Goal: Task Accomplishment & Management: Manage account settings

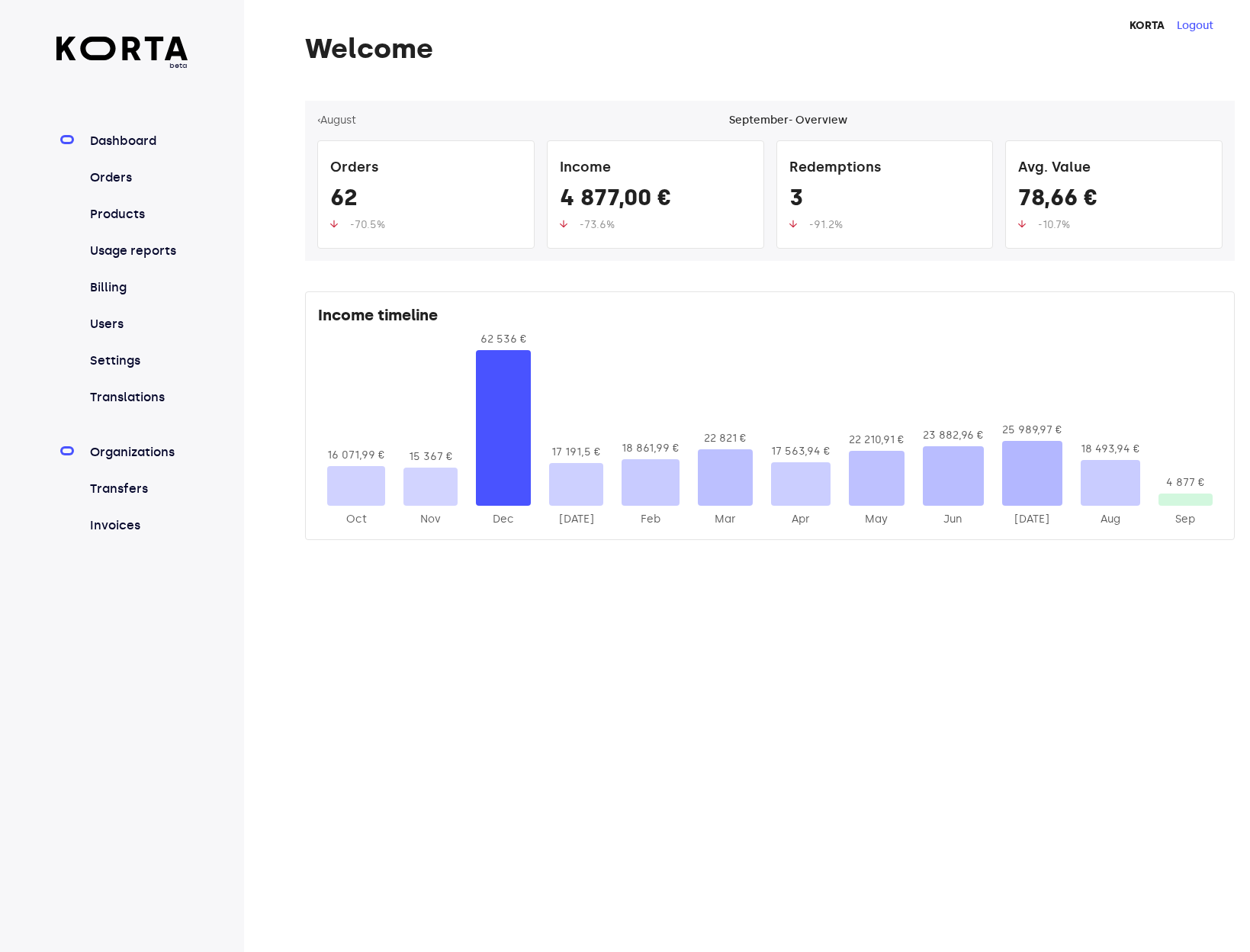
click at [157, 448] on link "Organizations" at bounding box center [138, 452] width 102 height 18
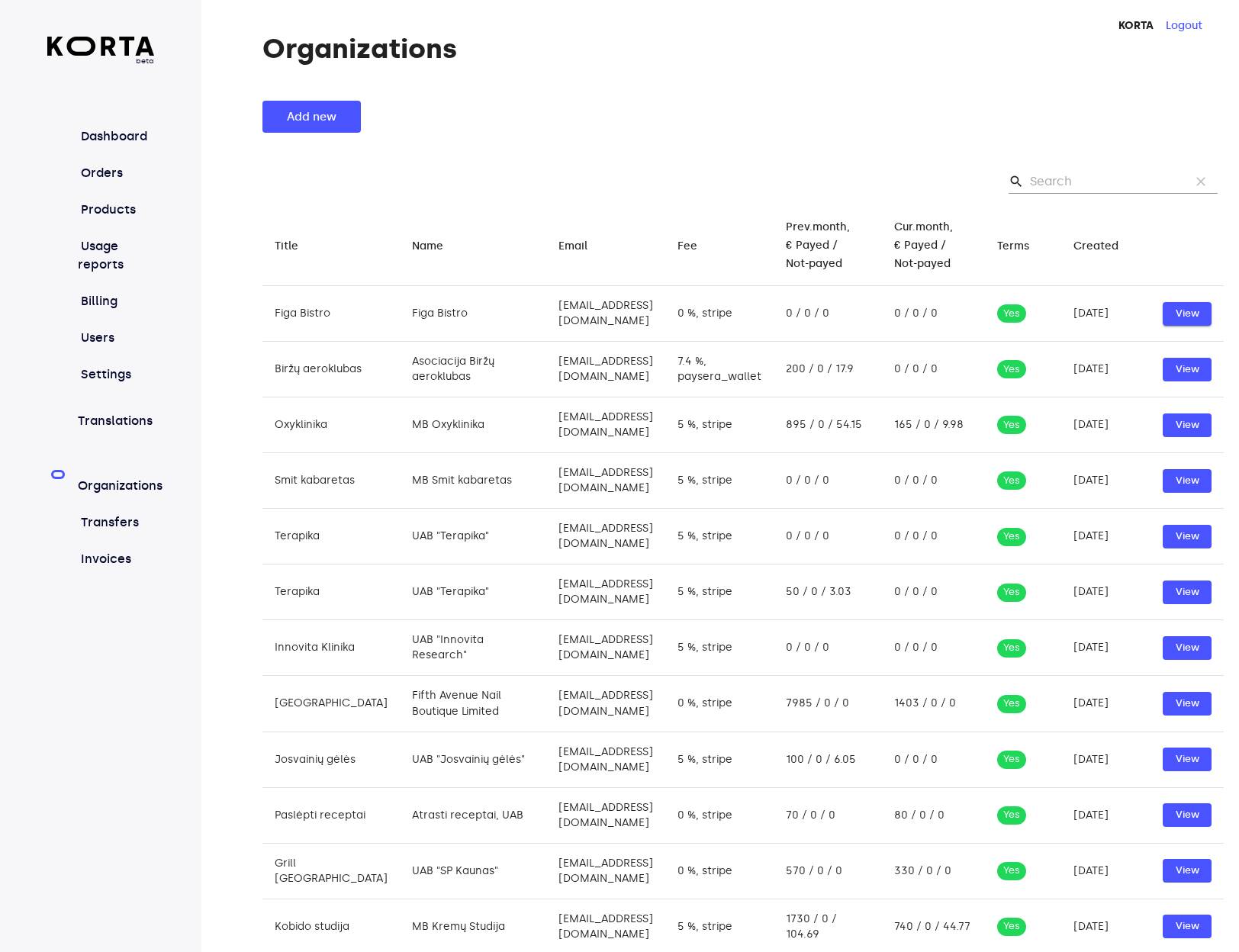
click at [1170, 302] on button "View" at bounding box center [1187, 314] width 48 height 24
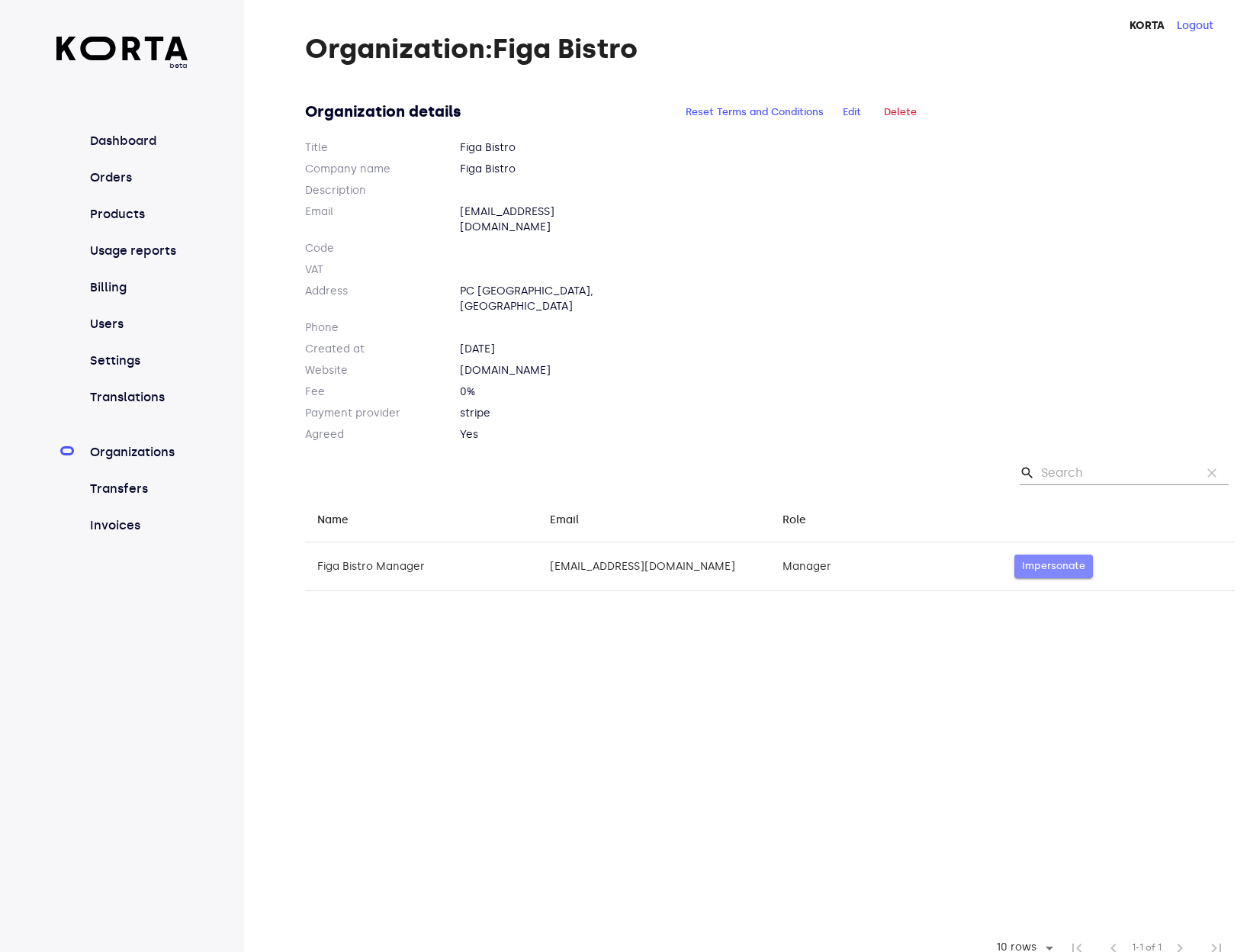
click at [1034, 558] on span "Impersonate" at bounding box center [1053, 566] width 64 height 17
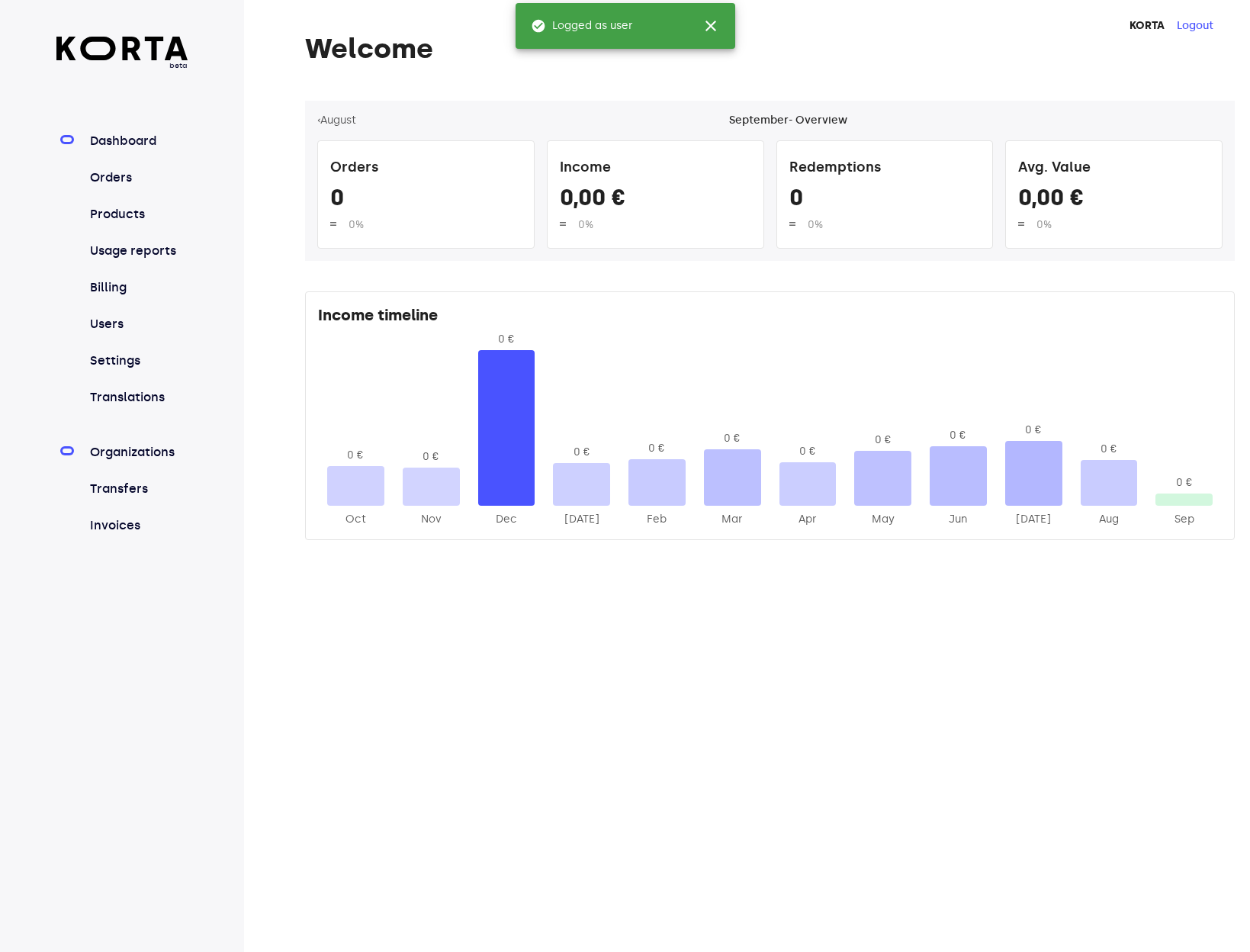
click at [154, 449] on link "Organizations" at bounding box center [138, 452] width 102 height 18
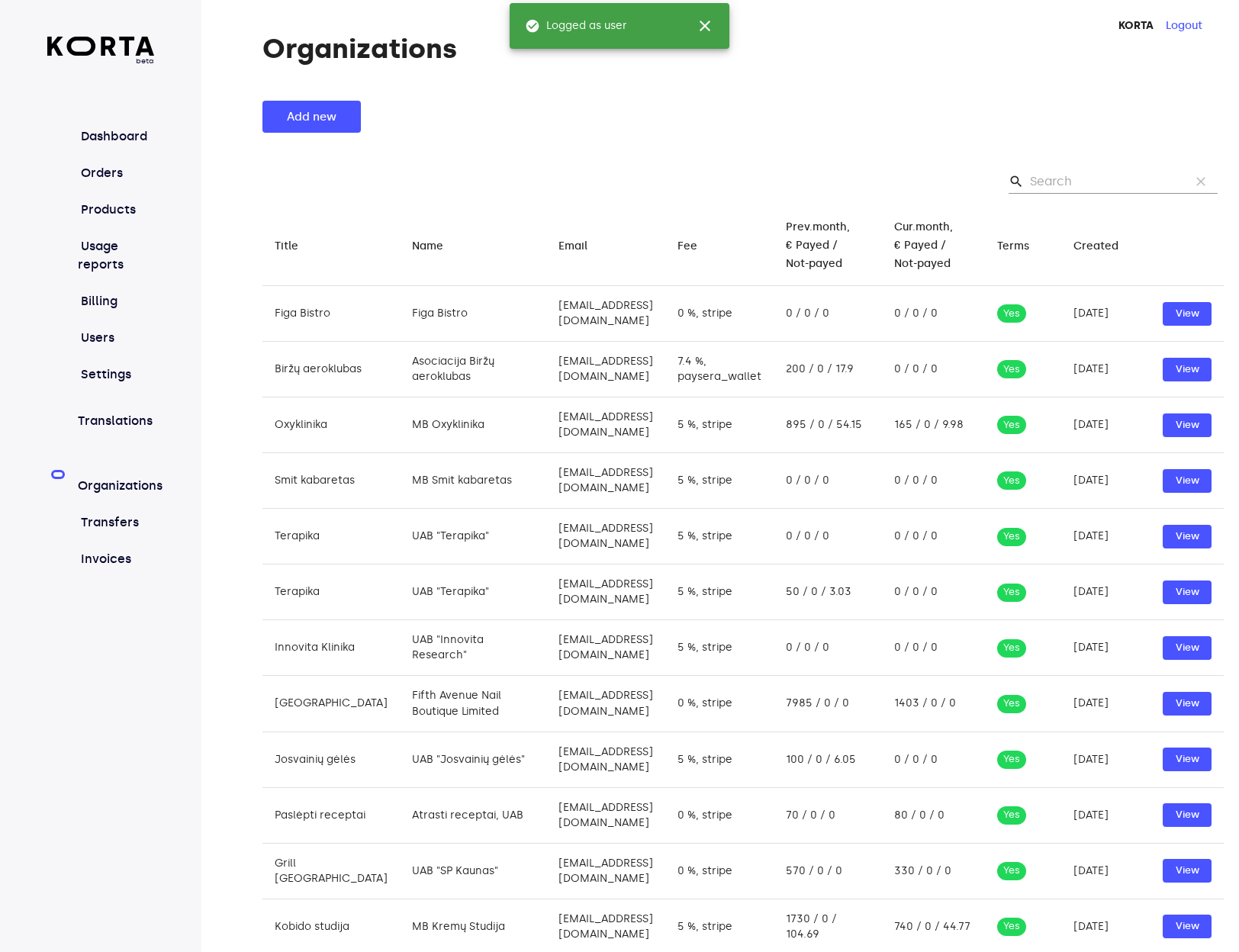
click at [122, 350] on nav "Dashboard Orders Products Usage reports Billing Users Settings Translations Org…" at bounding box center [101, 348] width 106 height 441
click at [121, 366] on link "Settings" at bounding box center [116, 374] width 76 height 18
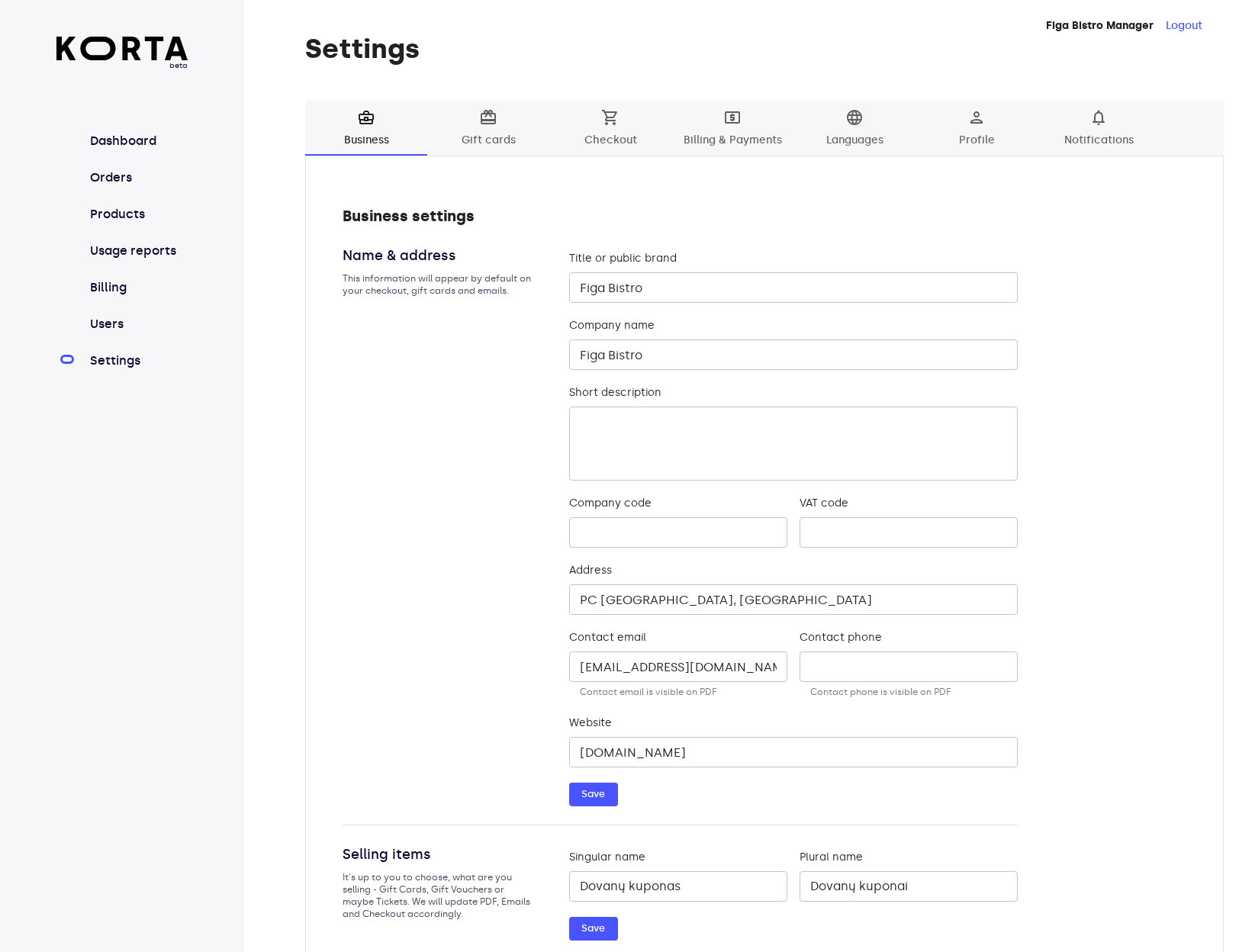
click at [486, 126] on span "card_giftcard" at bounding box center [487, 117] width 18 height 18
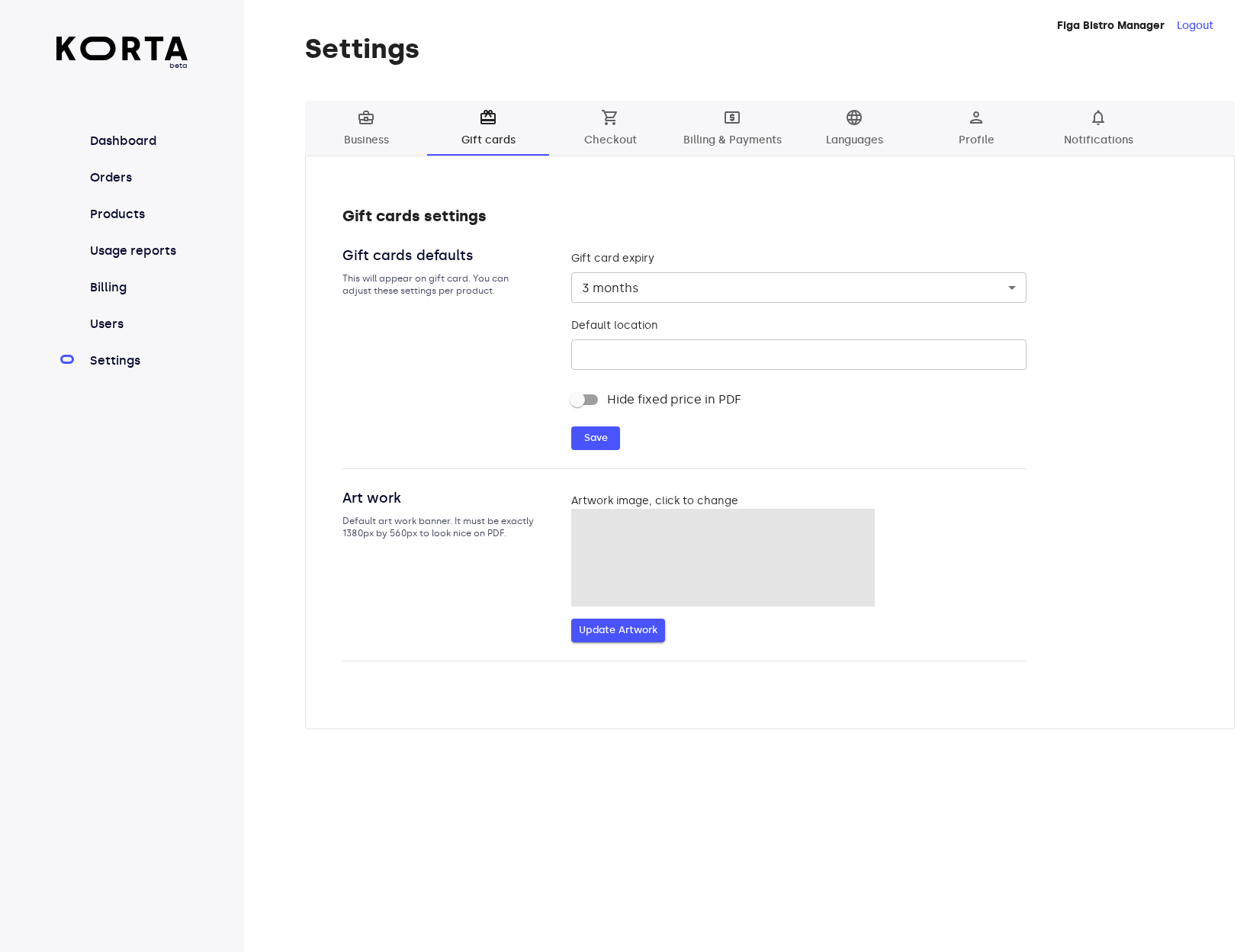
click at [625, 630] on span "Update Artwork" at bounding box center [618, 631] width 79 height 17
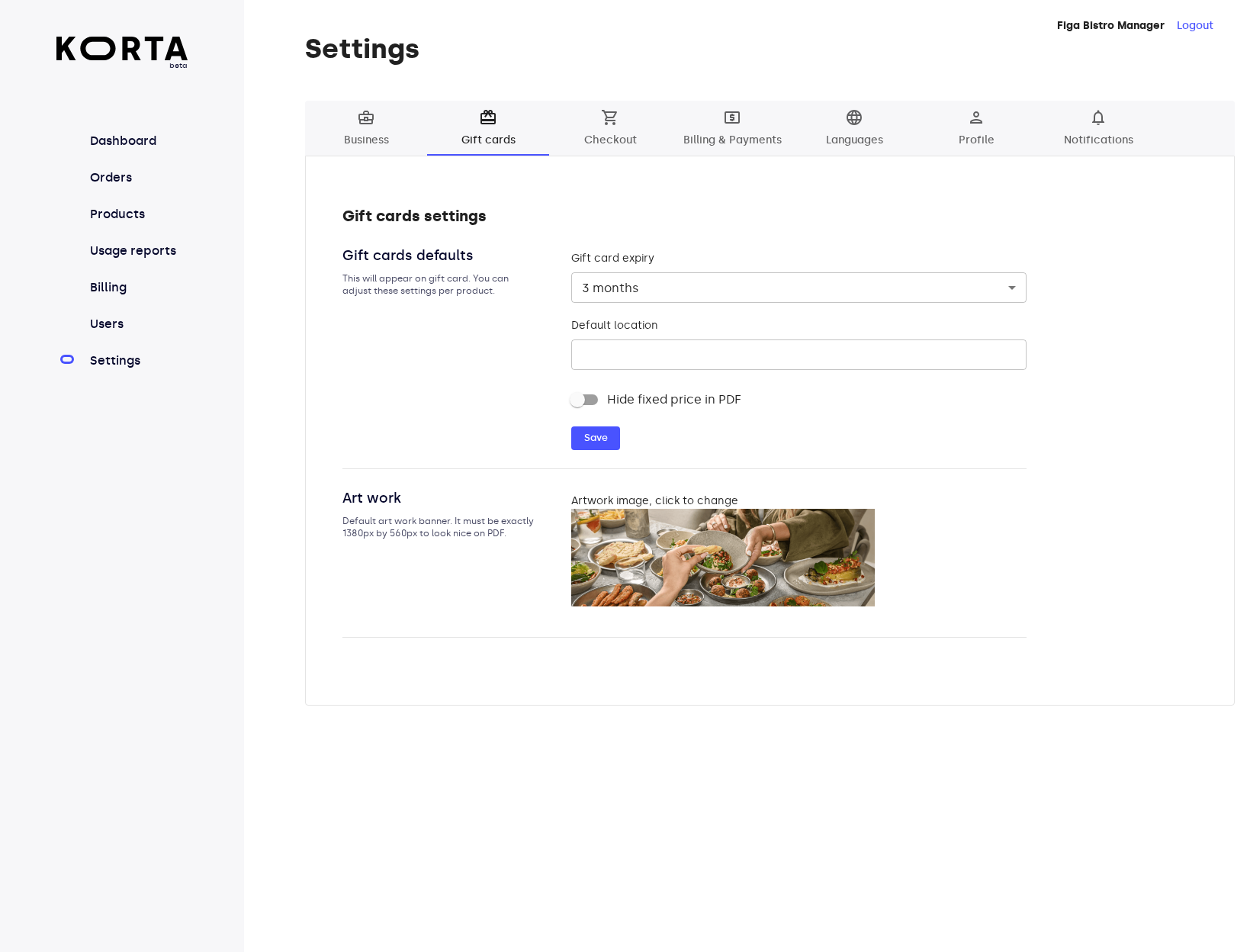
click at [357, 130] on span "business_center Business" at bounding box center [366, 129] width 104 height 42
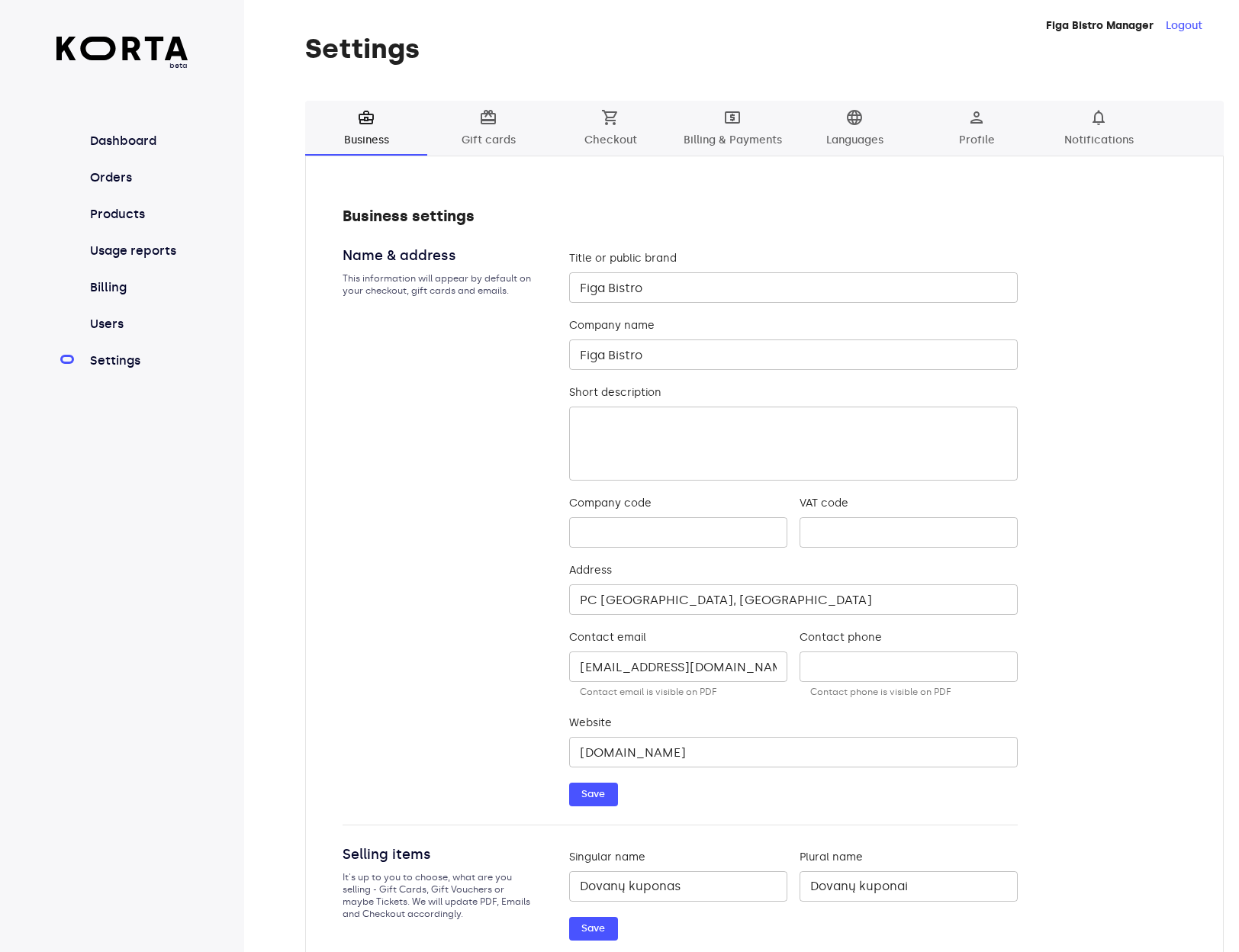
click at [623, 135] on span "shopping_cart Checkout" at bounding box center [610, 129] width 104 height 42
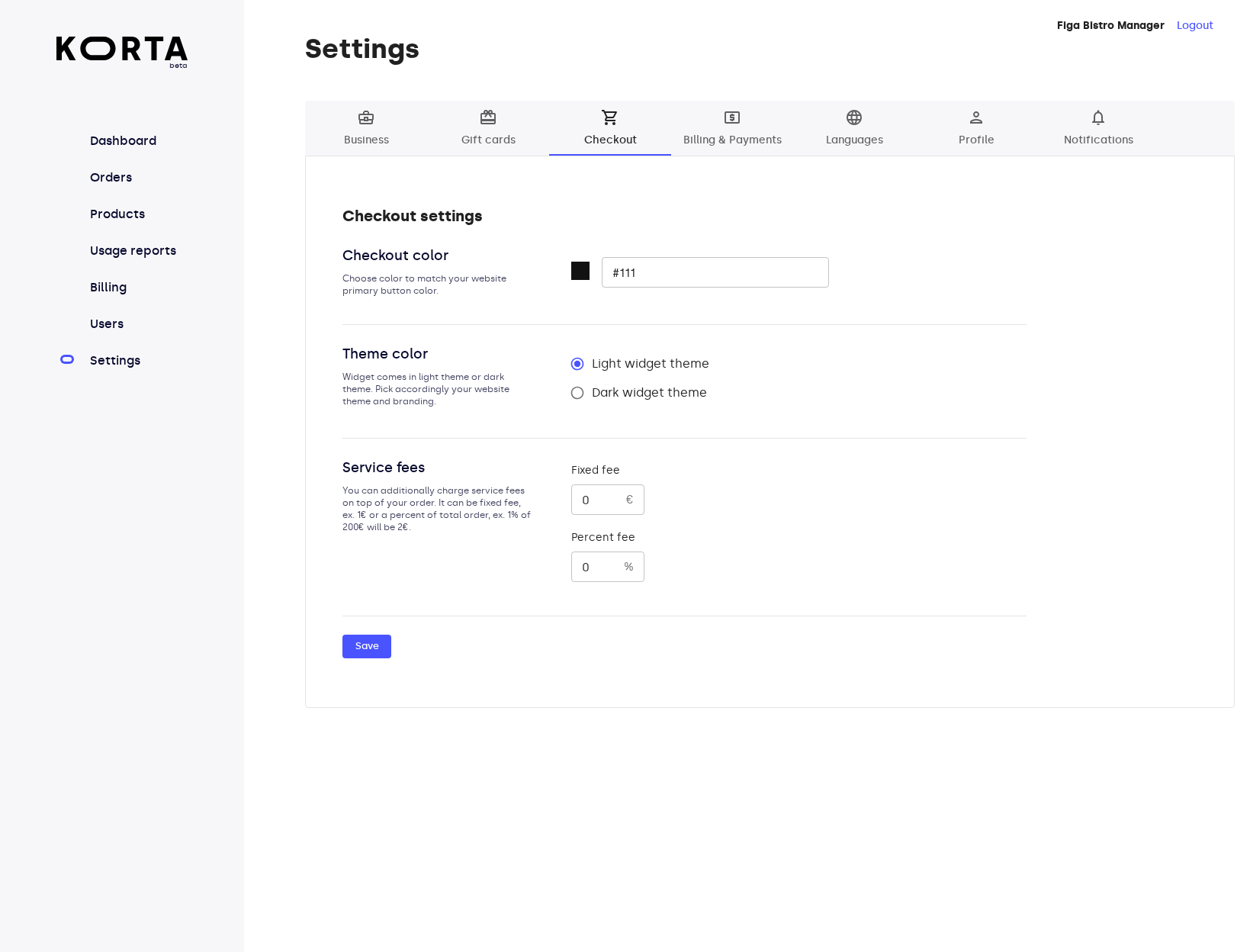
click at [722, 134] on span "local_atm Billing & Payments" at bounding box center [731, 129] width 104 height 42
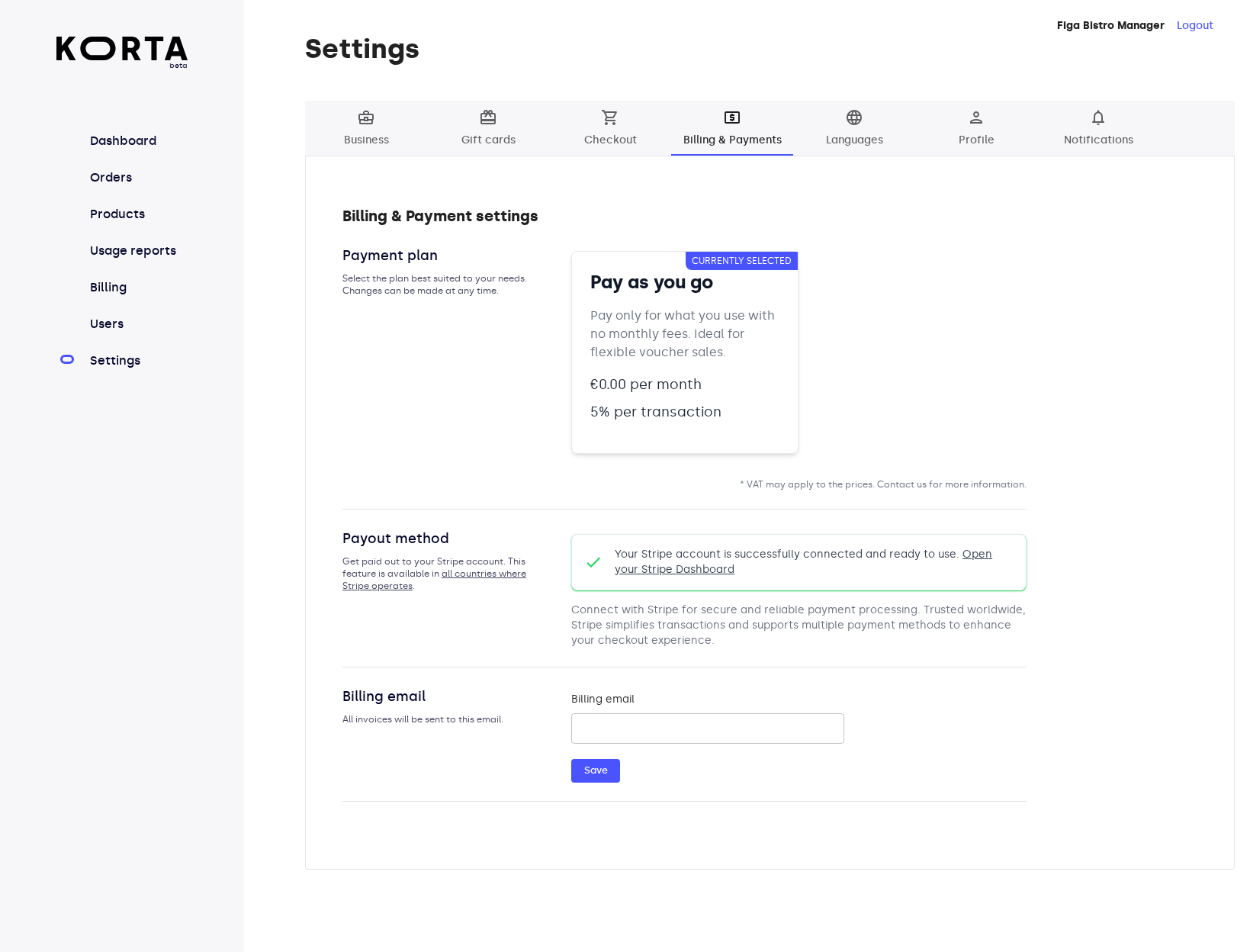
click at [847, 126] on span "language" at bounding box center [854, 117] width 18 height 18
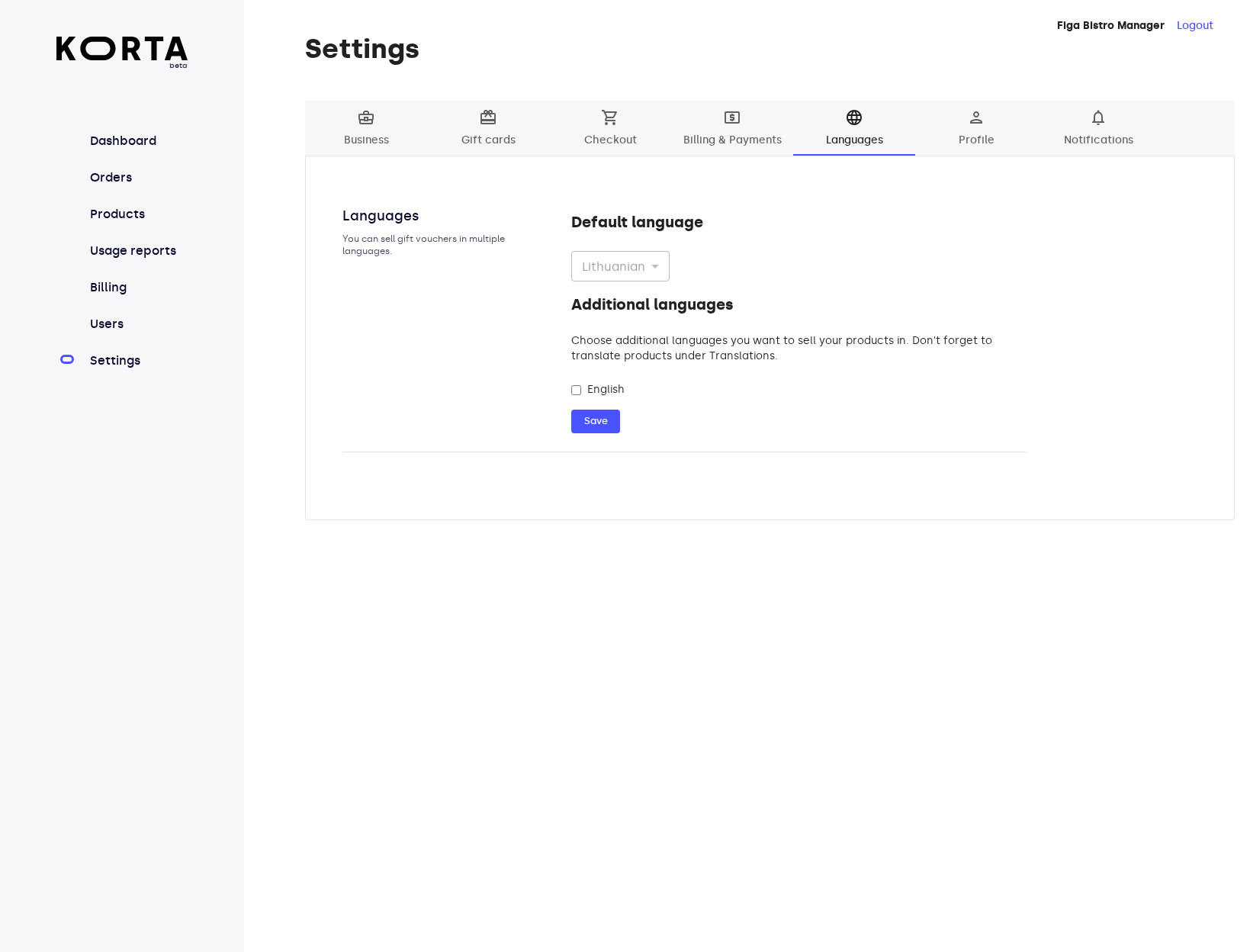
click at [598, 114] on span "shopping_cart Checkout" at bounding box center [610, 129] width 104 height 42
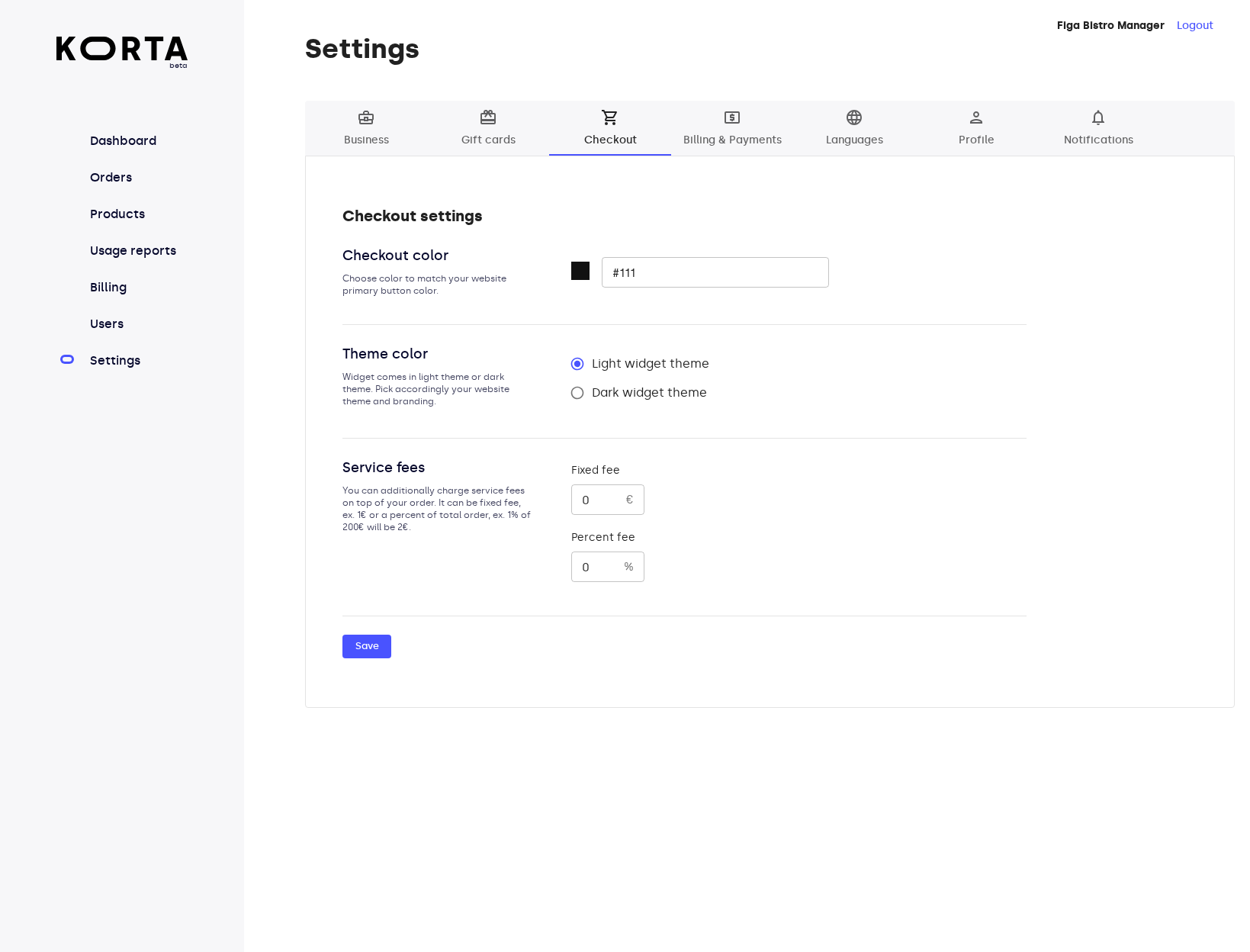
click at [513, 139] on span "card_giftcard Gift cards" at bounding box center [487, 129] width 104 height 42
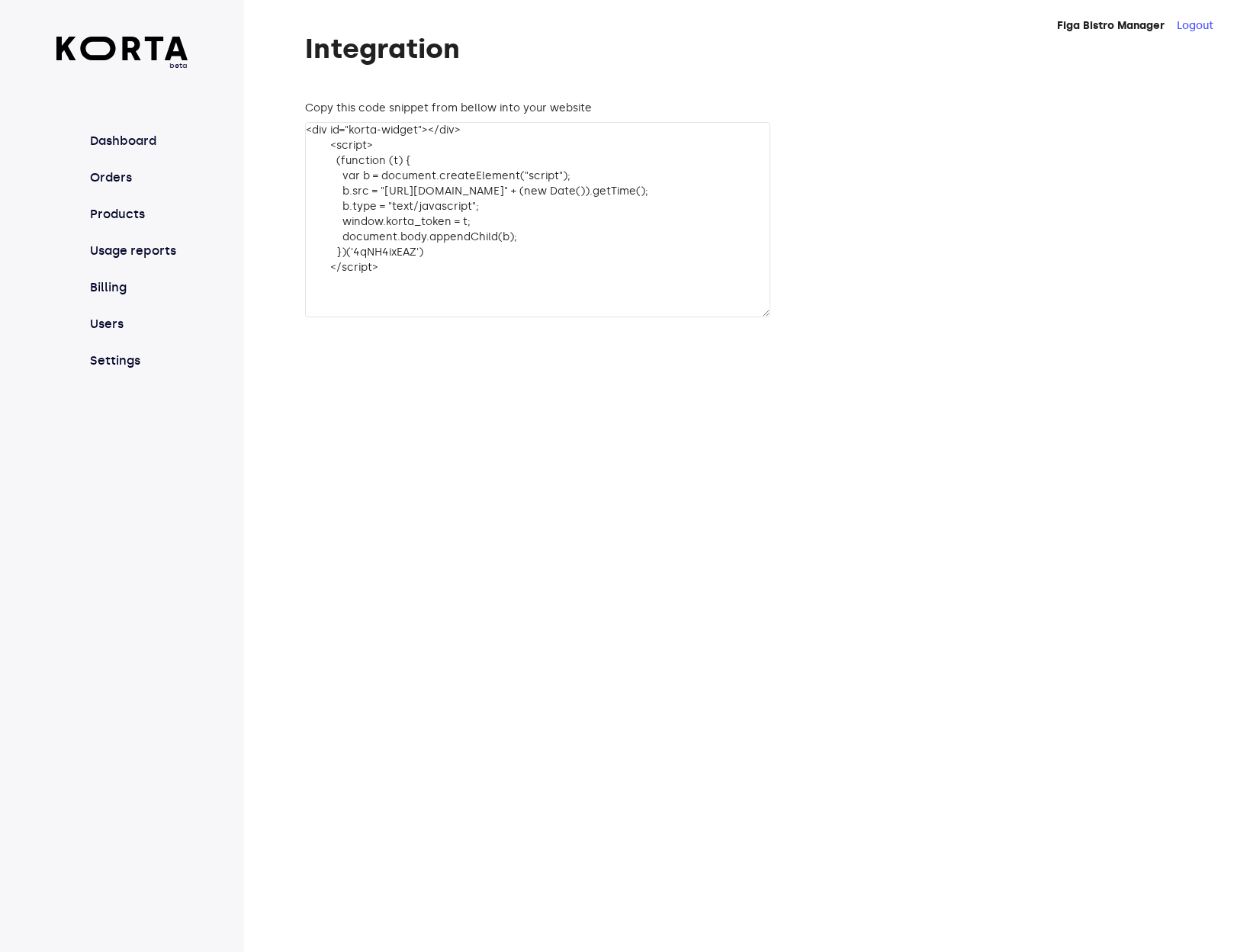
drag, startPoint x: 428, startPoint y: 285, endPoint x: 300, endPoint y: 145, distance: 189.7
click at [300, 145] on div "Integration Copy this code snippet from bellow into your website <div id="korta…" at bounding box center [747, 178] width 1006 height 289
